Goal: Book appointment/travel/reservation

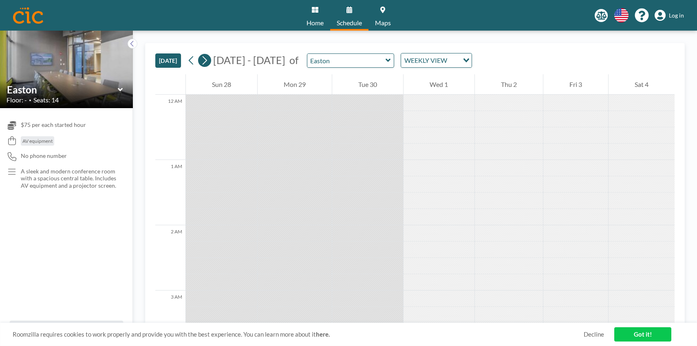
click at [206, 59] on icon at bounding box center [205, 60] width 8 height 12
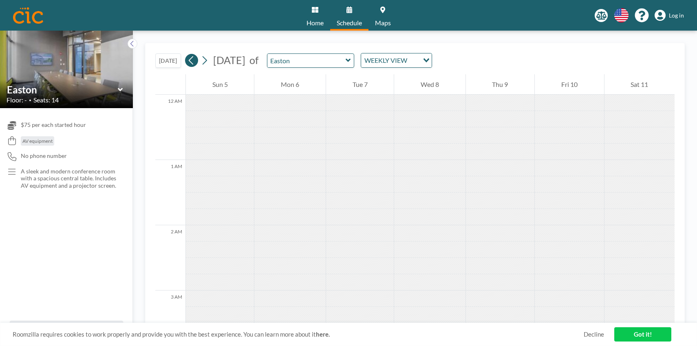
click at [195, 60] on icon at bounding box center [192, 60] width 8 height 12
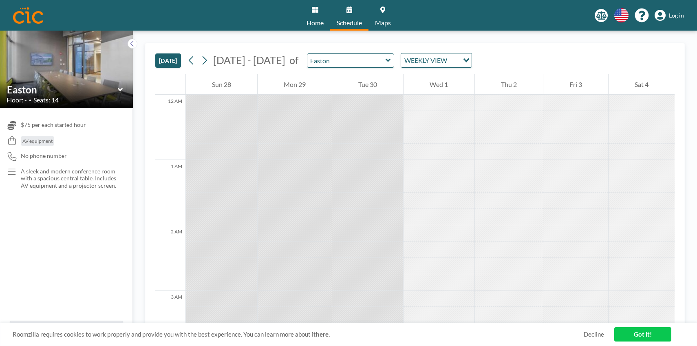
click at [429, 139] on div at bounding box center [439, 135] width 71 height 16
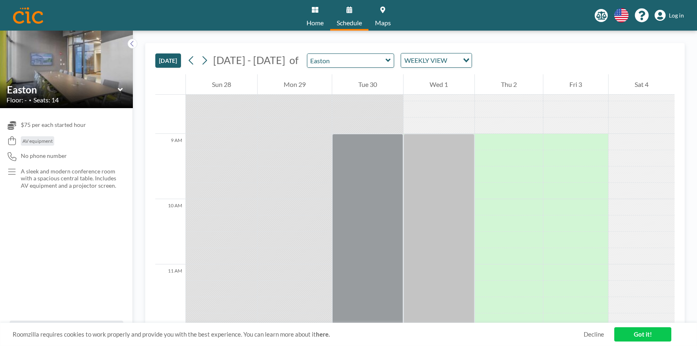
scroll to position [550, 0]
click at [375, 53] on div "Easton" at bounding box center [351, 60] width 88 height 14
click at [386, 62] on icon at bounding box center [388, 60] width 5 height 8
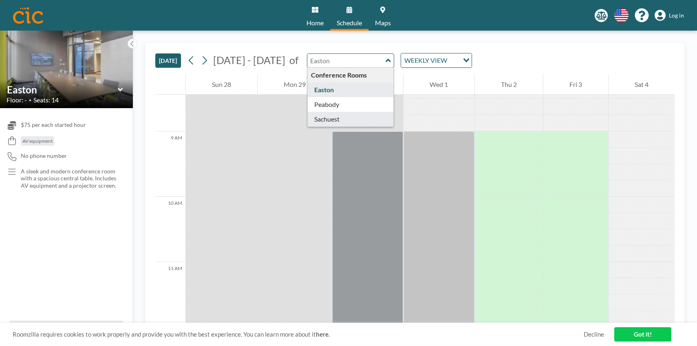
type input "Sachuest"
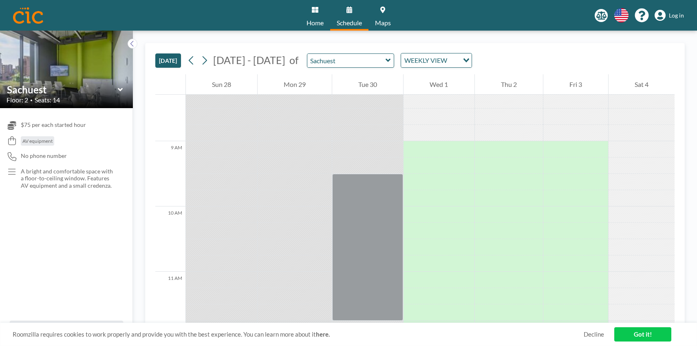
scroll to position [540, 0]
click at [427, 147] on div at bounding box center [439, 150] width 71 height 16
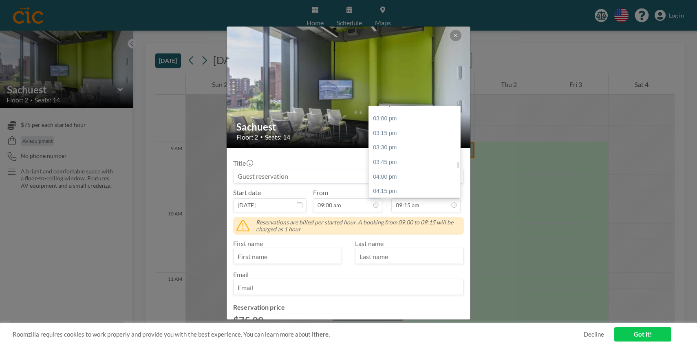
scroll to position [868, 0]
click at [427, 173] on div "04:00 pm" at bounding box center [414, 174] width 91 height 15
type input "04:00 pm"
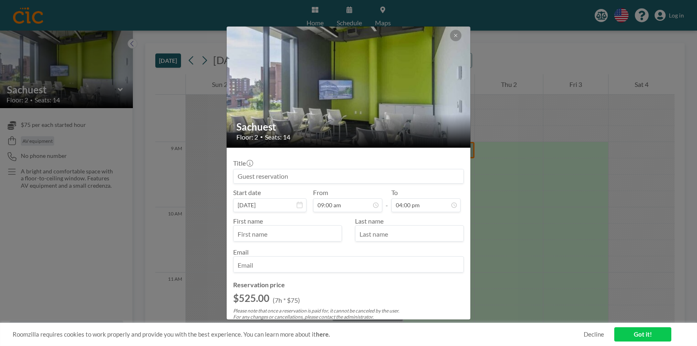
click at [323, 232] on input "text" at bounding box center [288, 234] width 108 height 14
type input "Pegah"
click at [400, 228] on input "text" at bounding box center [410, 234] width 108 height 14
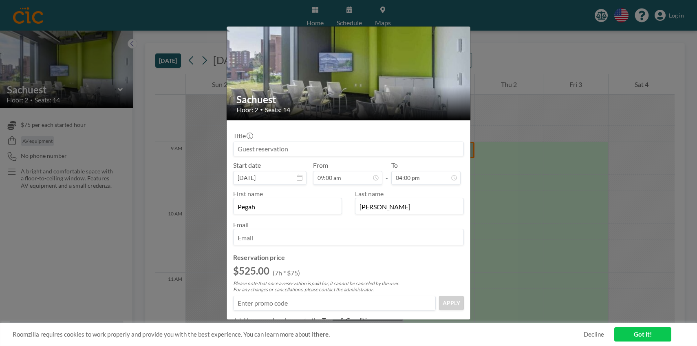
scroll to position [28, 0]
type input "[PERSON_NAME]"
click at [343, 238] on input "email" at bounding box center [349, 237] width 230 height 14
type input "[EMAIL_ADDRESS][DOMAIN_NAME]"
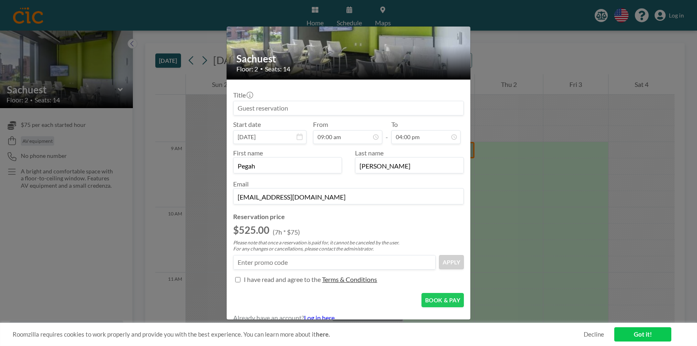
scroll to position [77, 0]
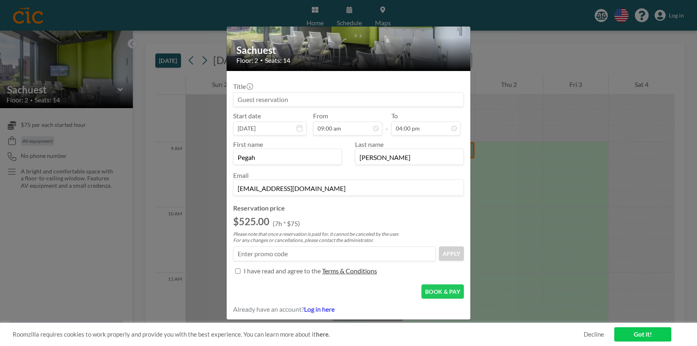
click at [238, 270] on input "Title" at bounding box center [237, 270] width 5 height 5
checkbox input "true"
click at [448, 294] on button "BOOK & PAY" at bounding box center [443, 291] width 42 height 14
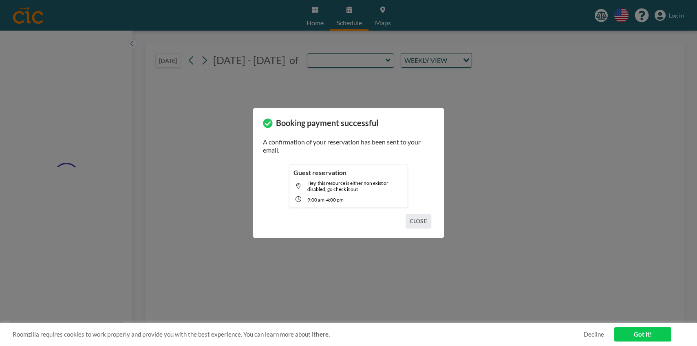
type input "Sachuest"
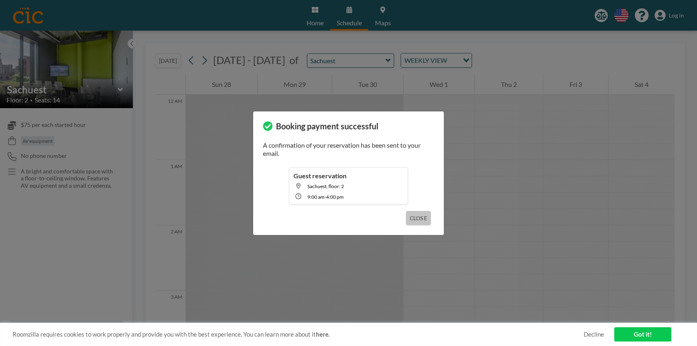
click at [427, 223] on button "CLOSE" at bounding box center [418, 218] width 25 height 14
